Goal: Information Seeking & Learning: Learn about a topic

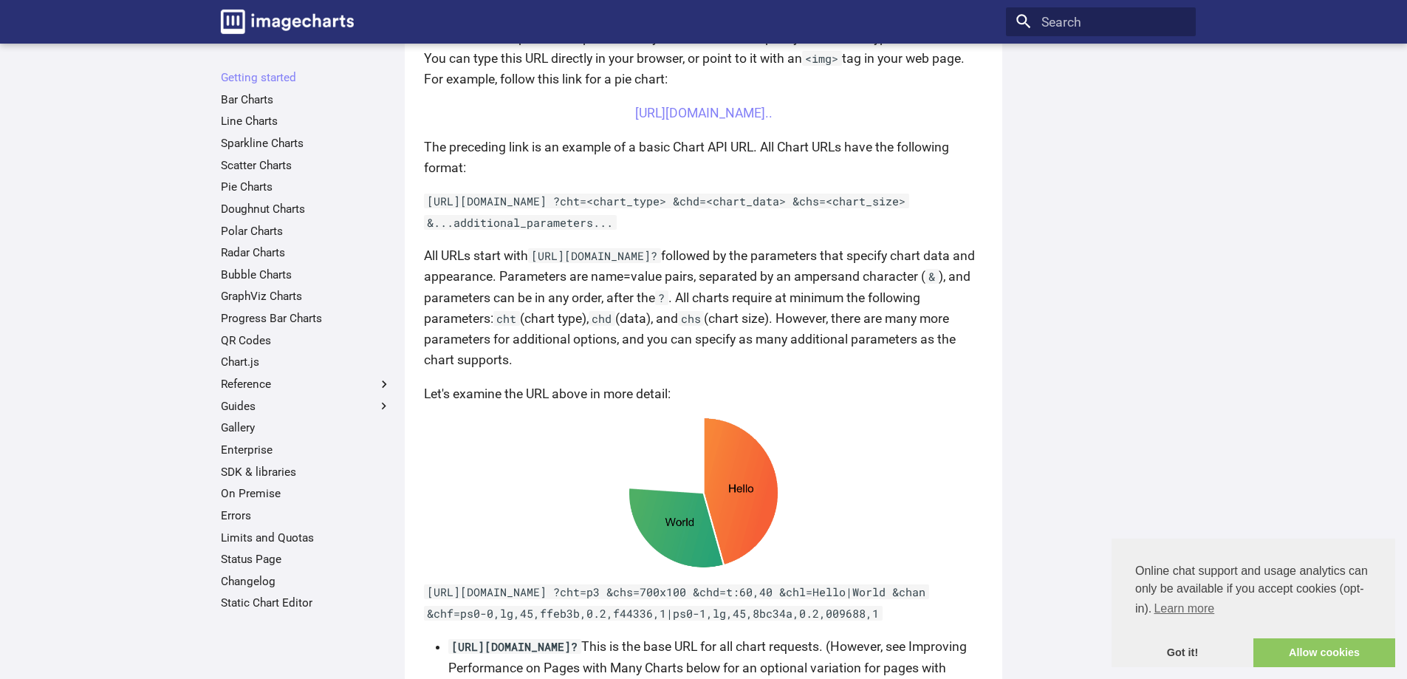
scroll to position [524, 0]
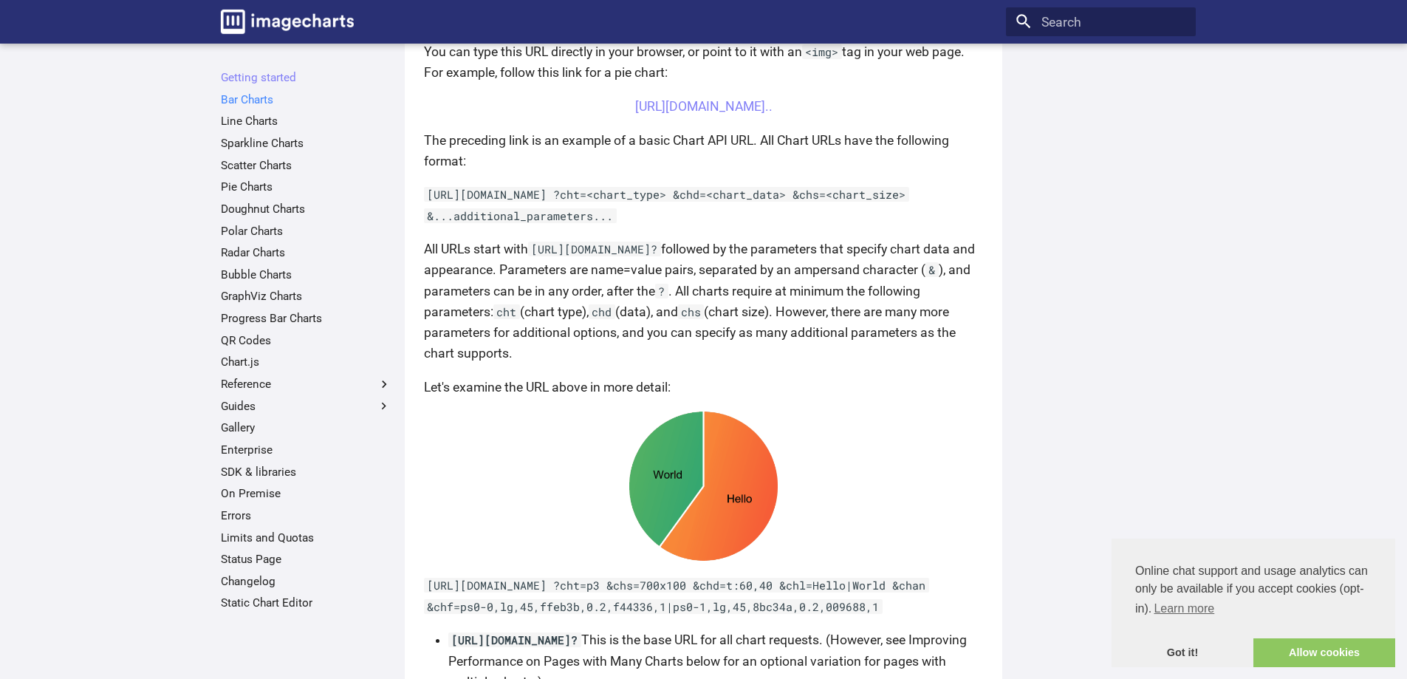
click at [267, 103] on link "Bar Charts" at bounding box center [306, 99] width 171 height 15
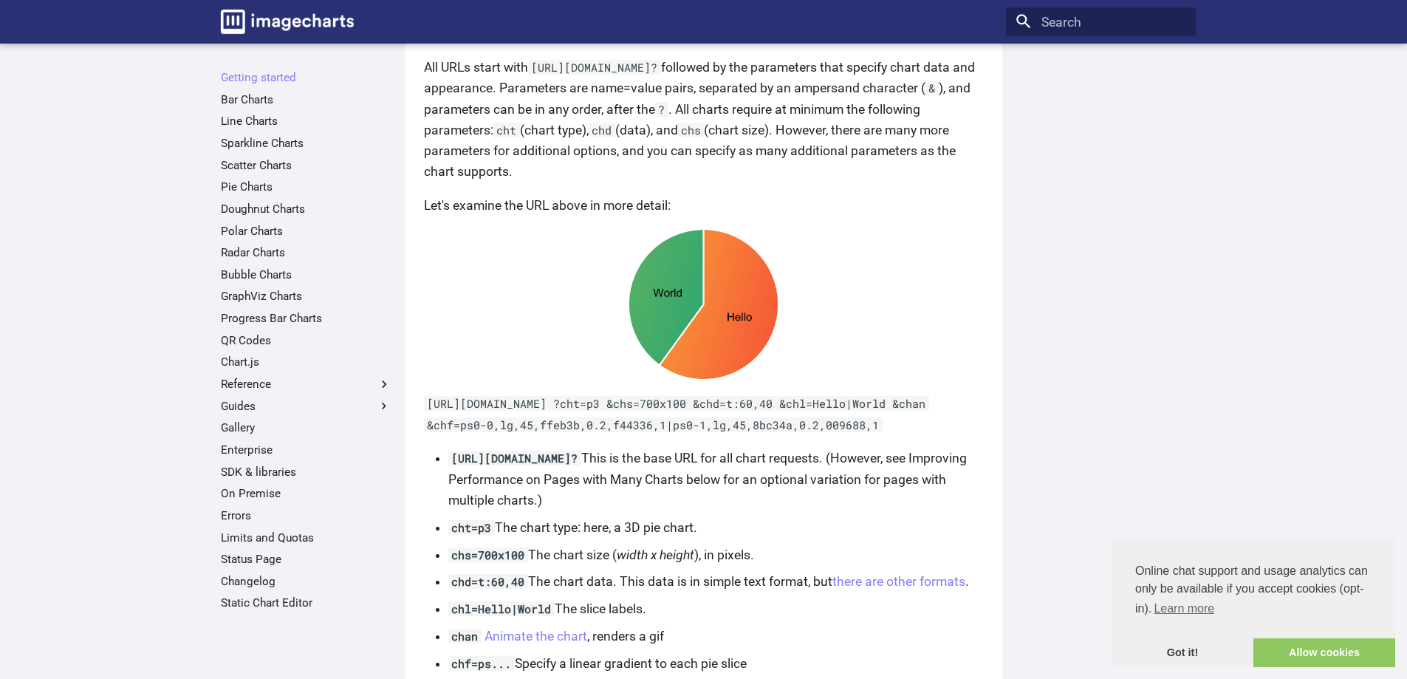
scroll to position [450, 0]
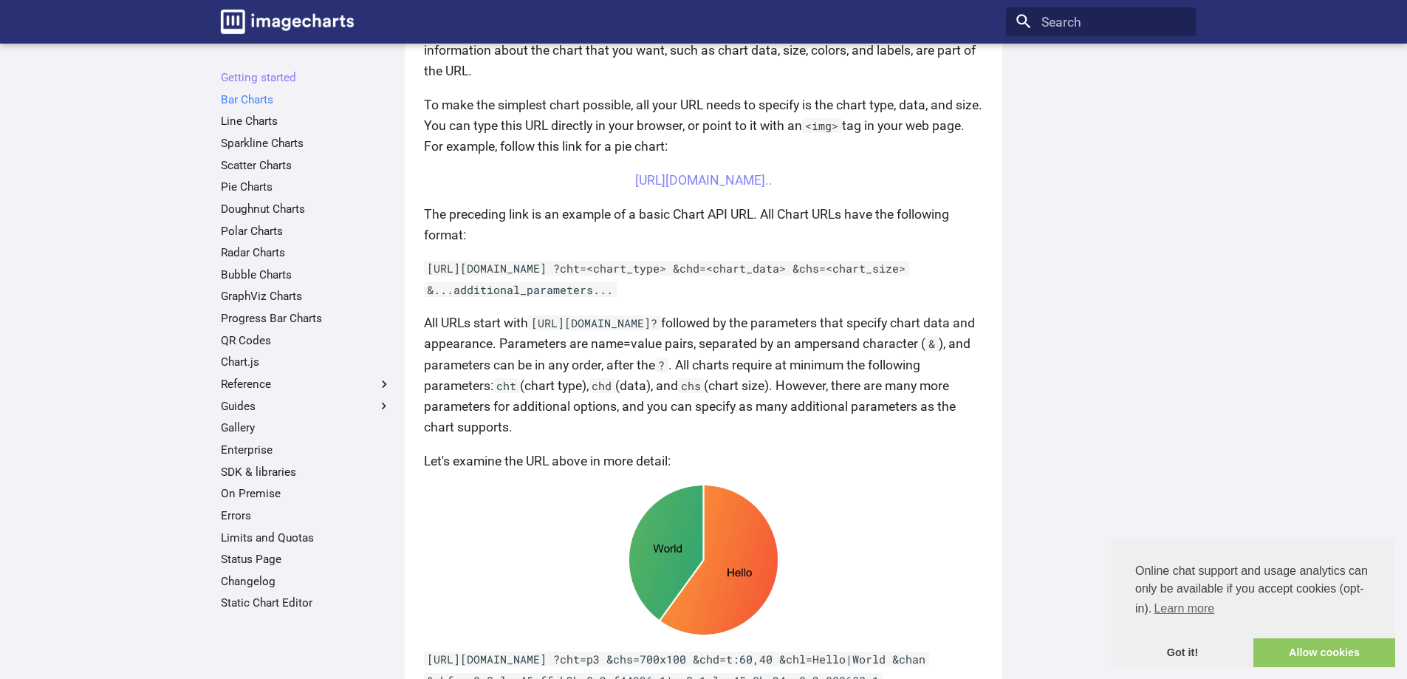
click at [259, 98] on link "Bar Charts" at bounding box center [306, 99] width 171 height 15
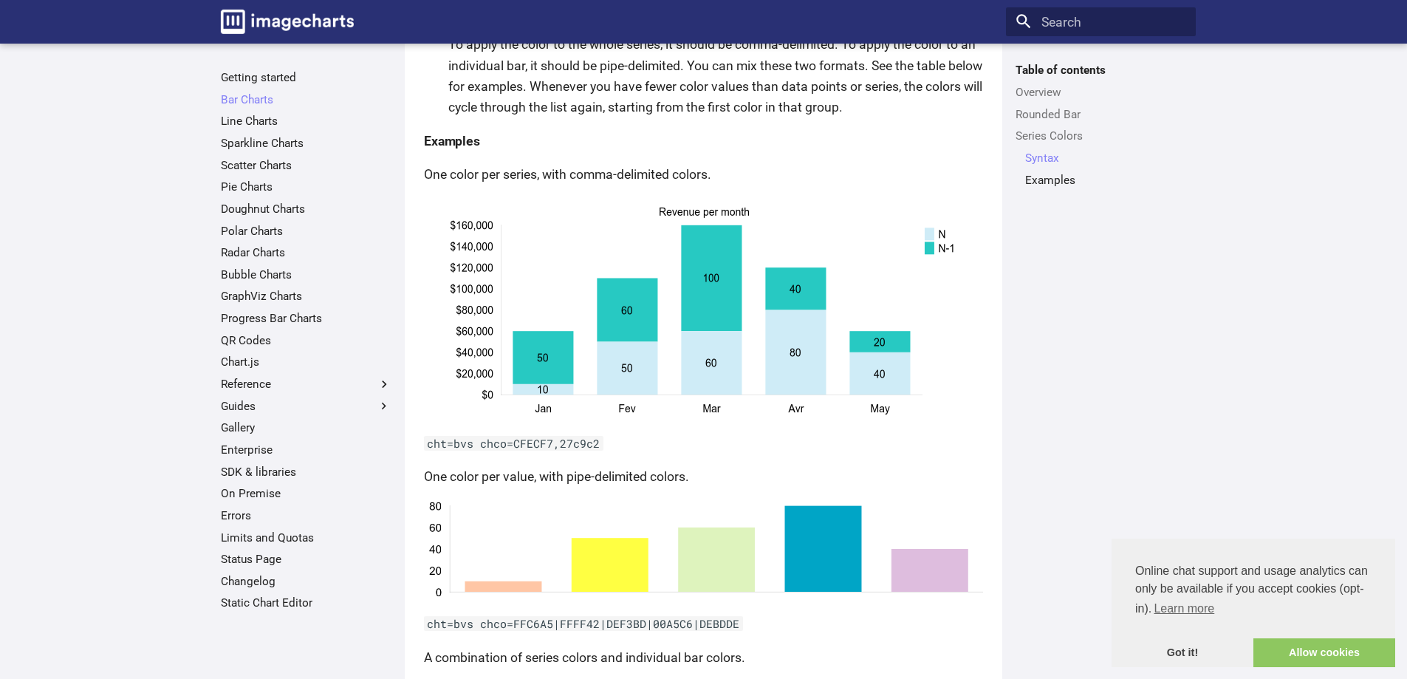
scroll to position [2097, 0]
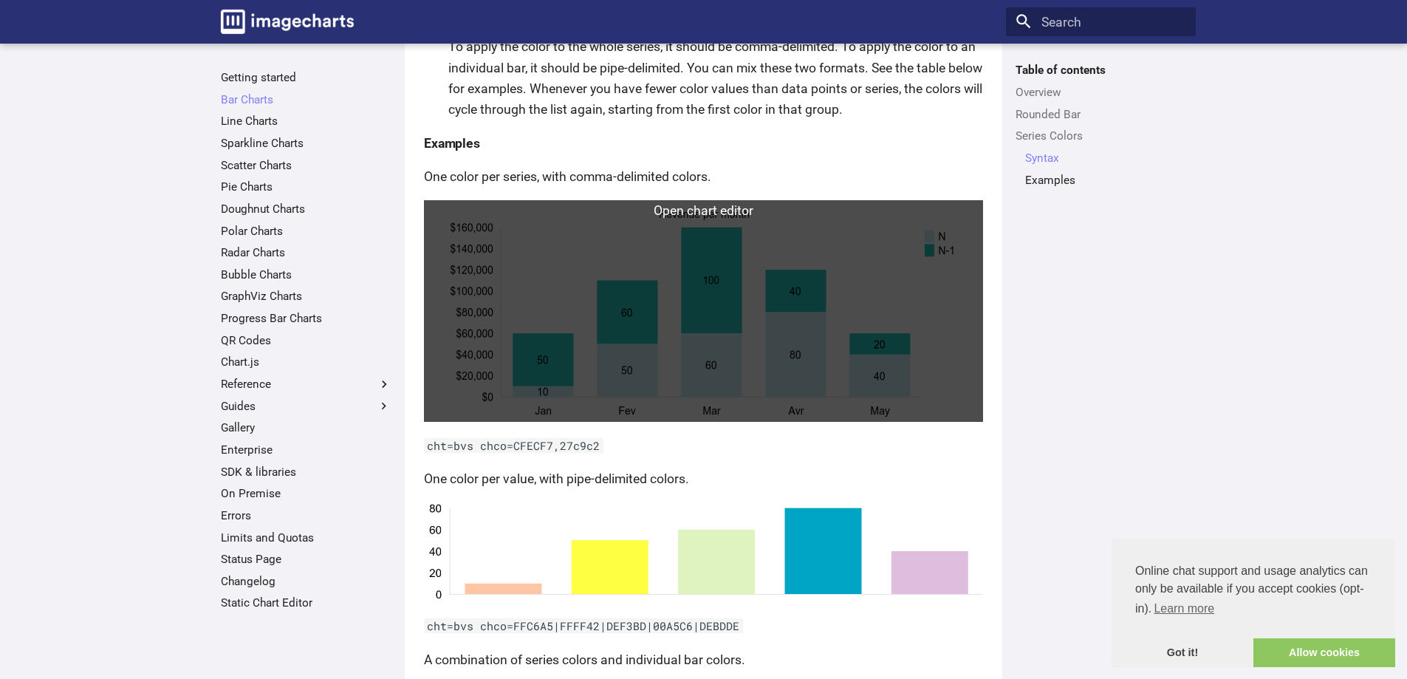
click at [739, 257] on link at bounding box center [703, 311] width 559 height 222
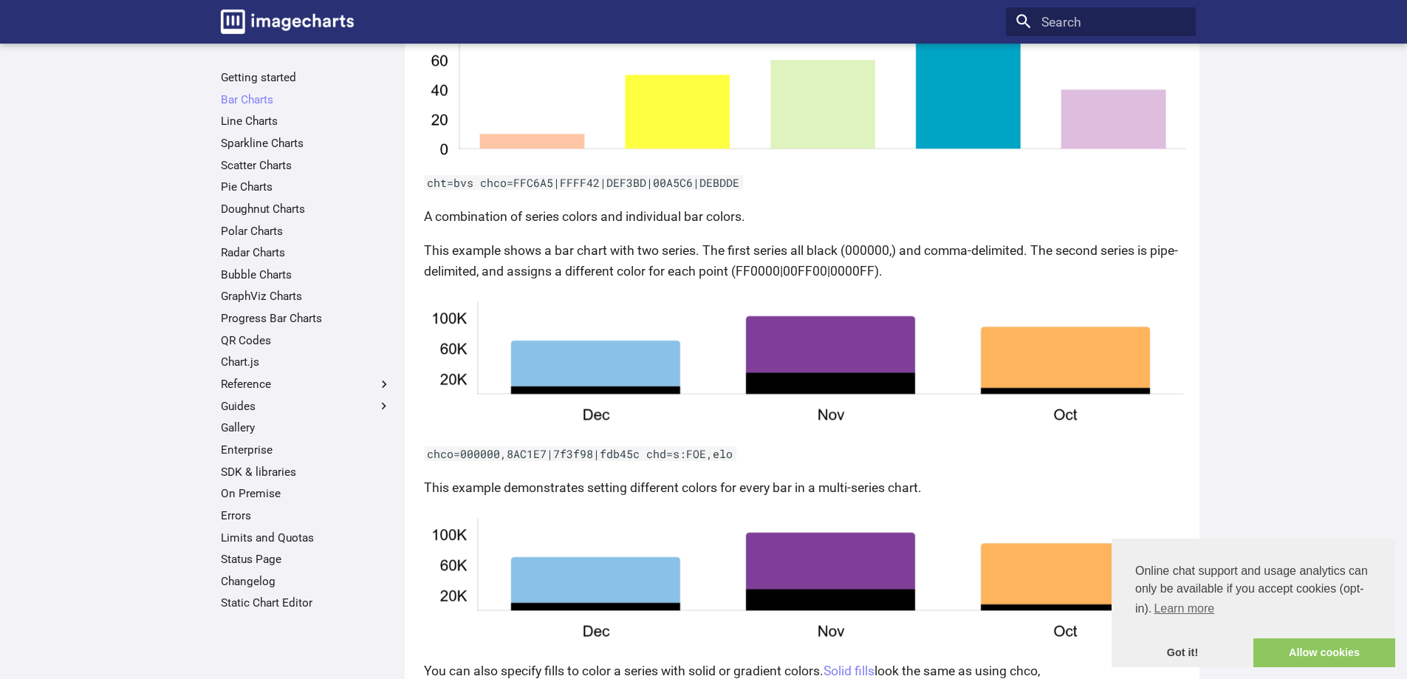
scroll to position [2921, 0]
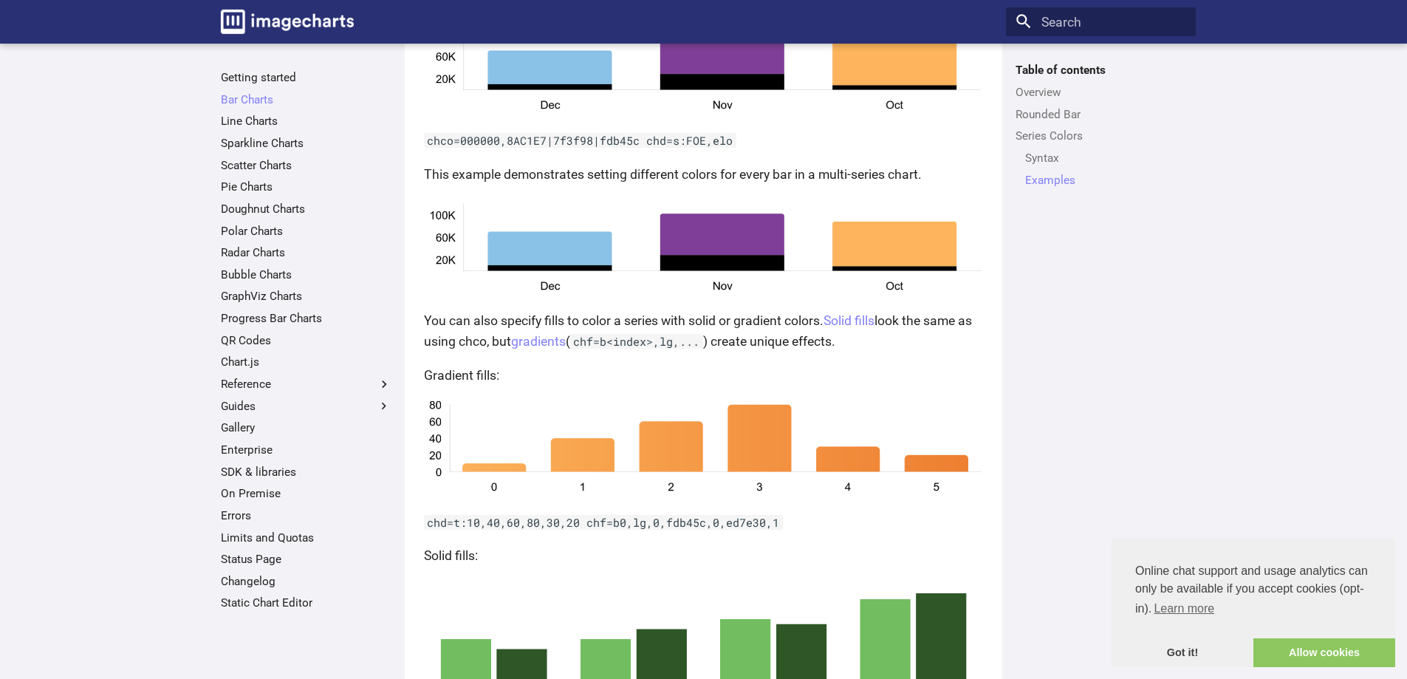
scroll to position [2817, 0]
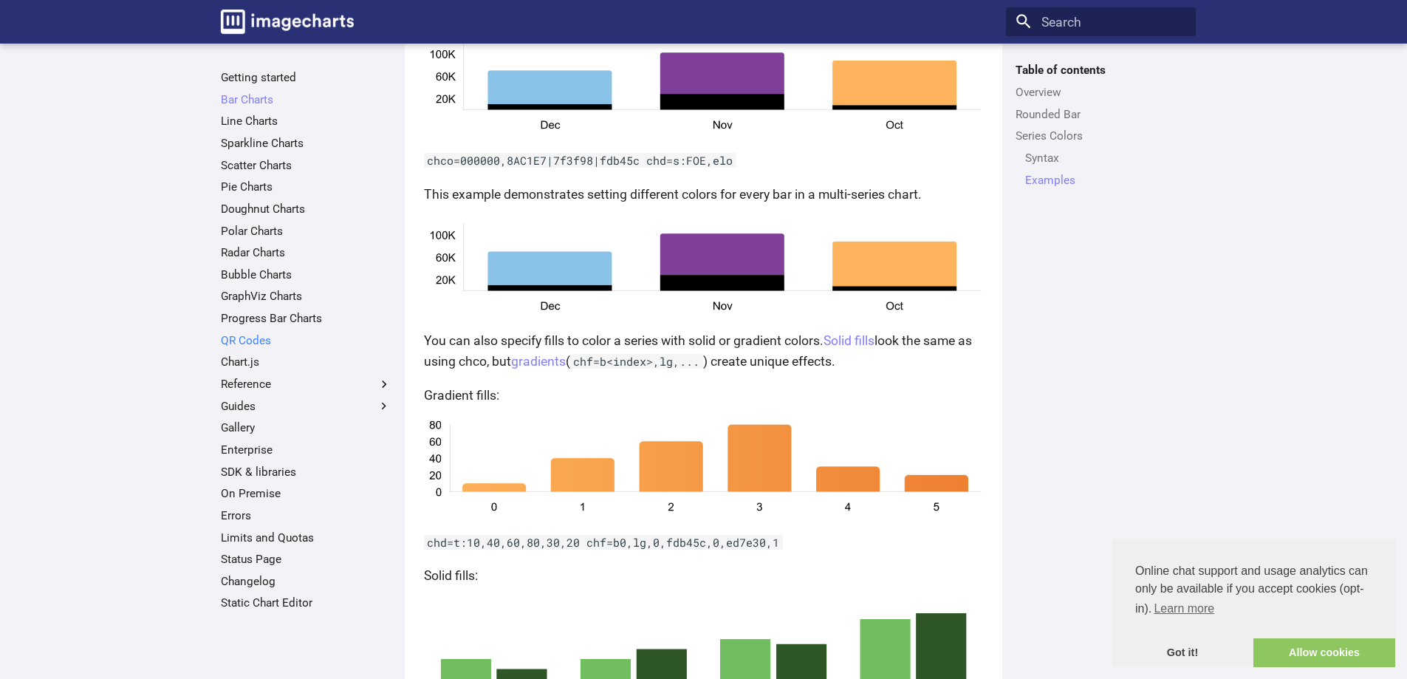
click at [268, 338] on link "QR Codes" at bounding box center [306, 340] width 171 height 15
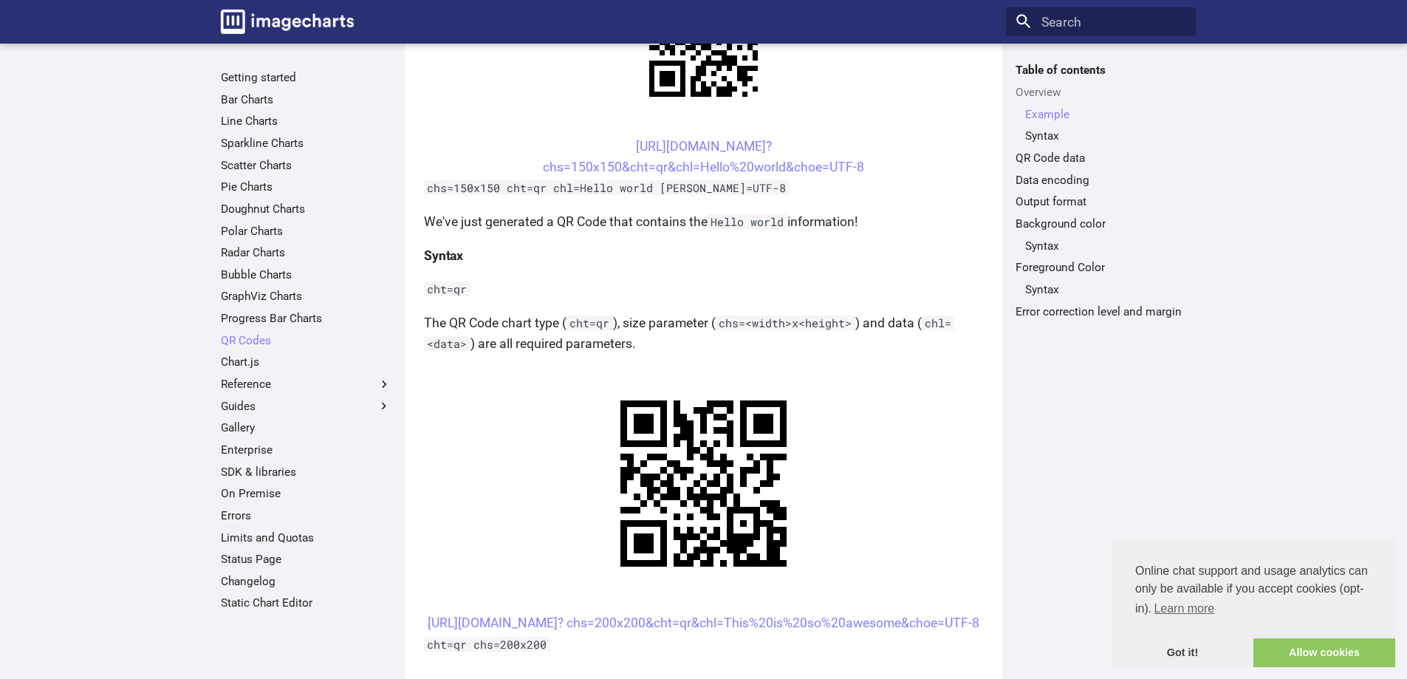
scroll to position [445, 0]
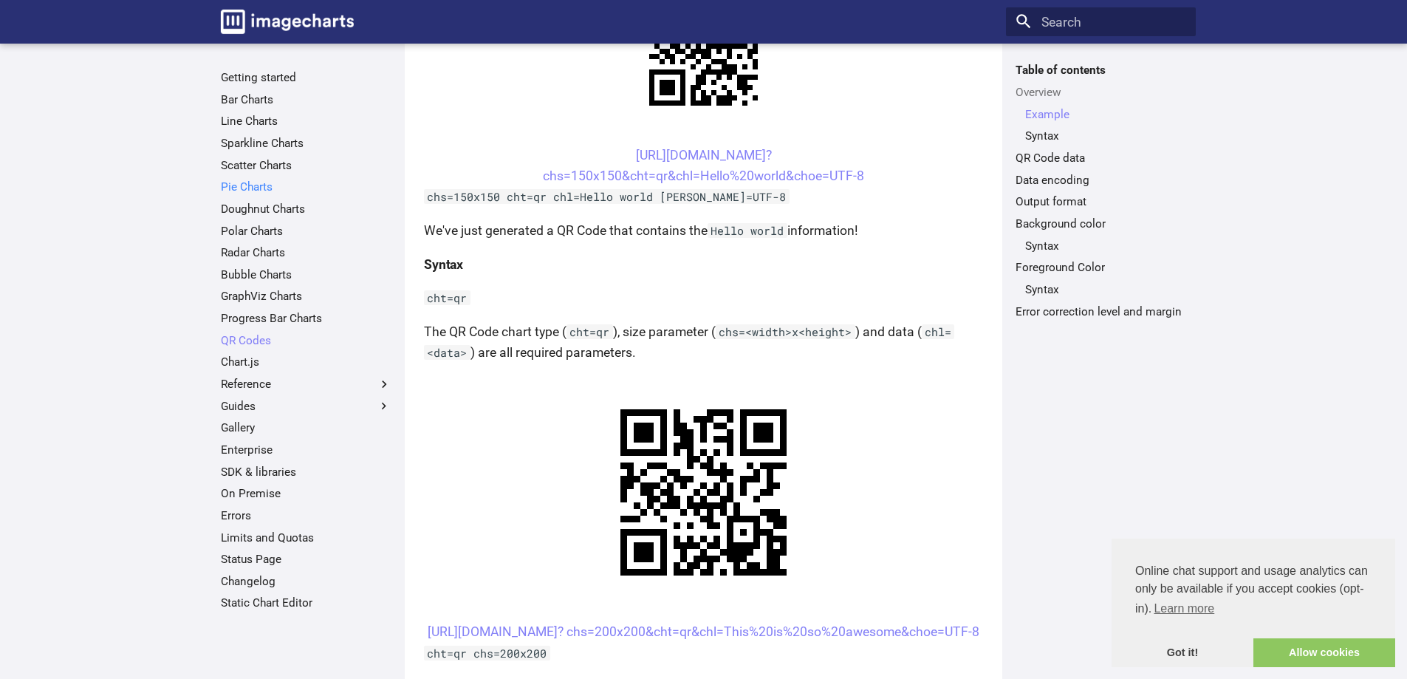
click at [265, 186] on link "Pie Charts" at bounding box center [306, 186] width 171 height 15
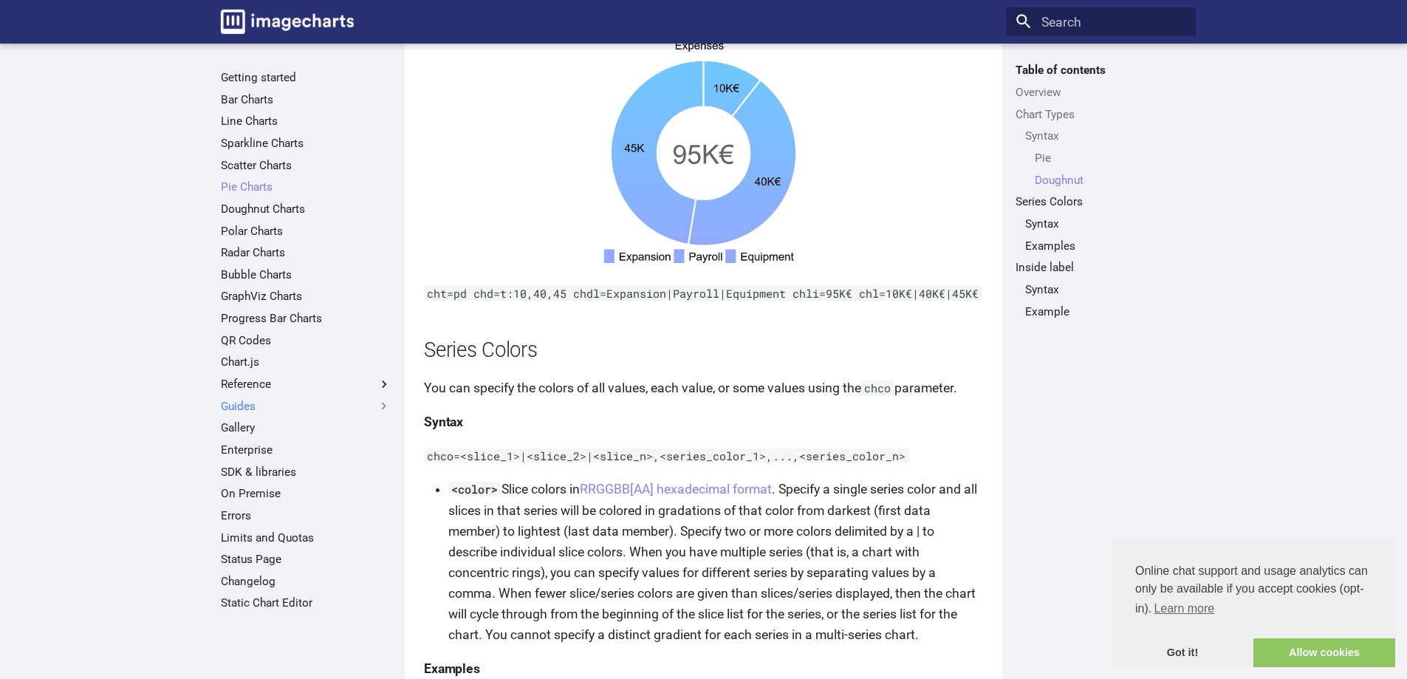
scroll to position [2204, 0]
click at [273, 478] on link "SDK & libraries" at bounding box center [306, 472] width 171 height 15
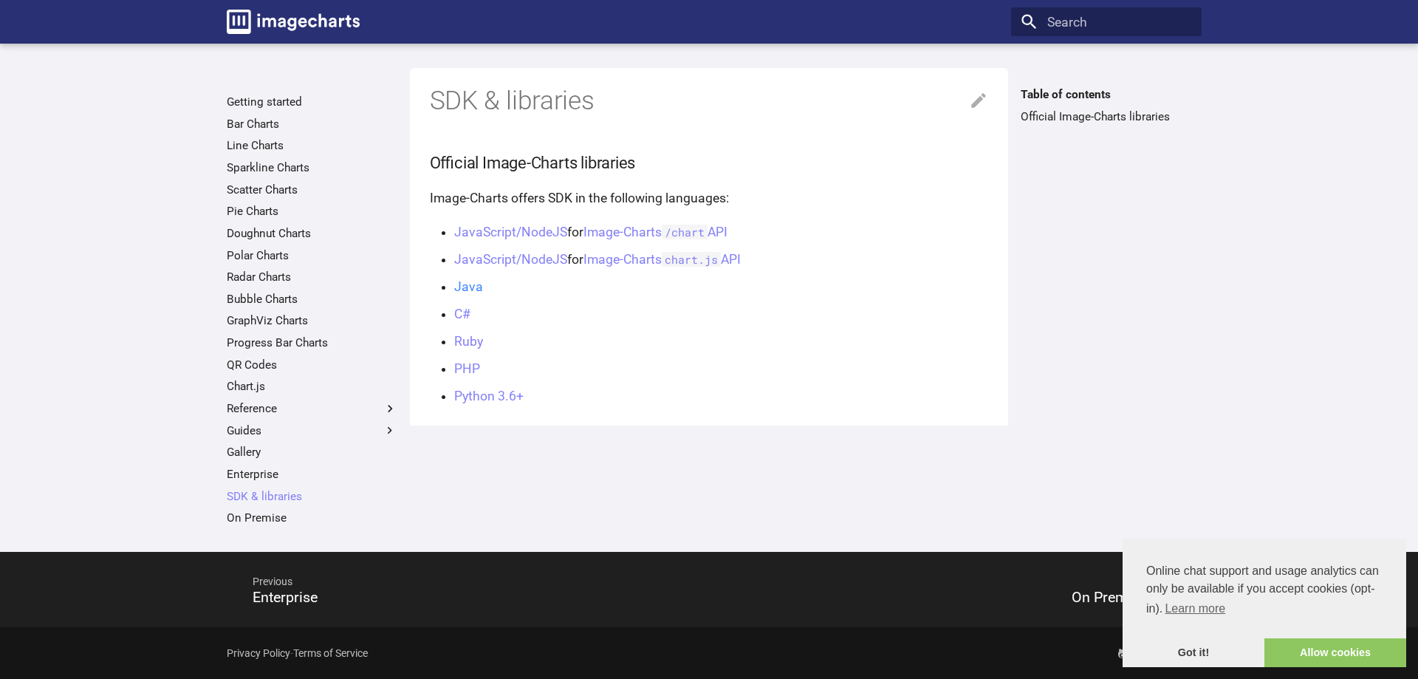
click at [473, 285] on link "Java" at bounding box center [468, 286] width 29 height 15
